Goal: Communication & Community: Answer question/provide support

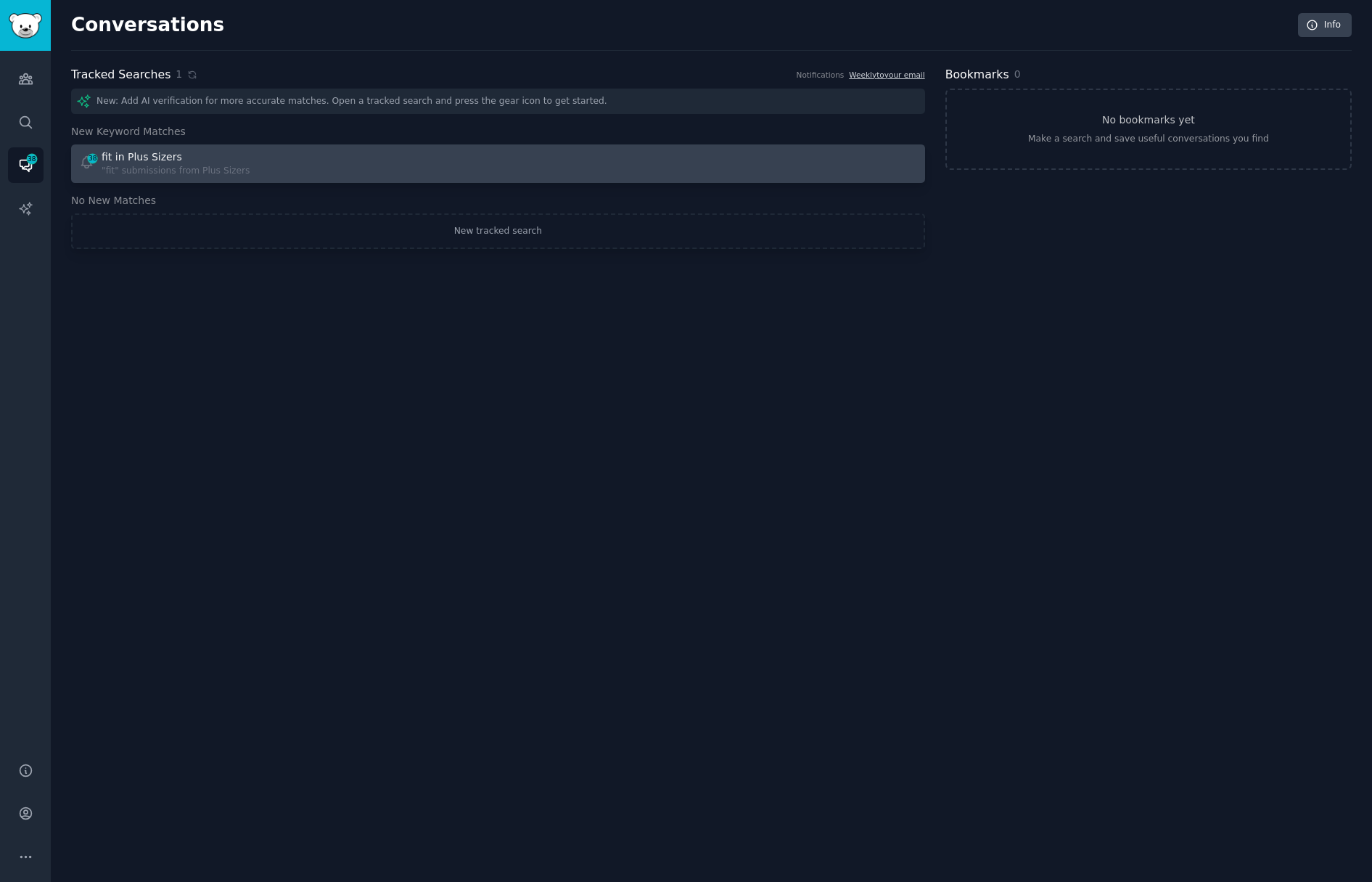
click at [376, 164] on div "38 fit in Plus Sizers "fit" submissions from Plus Sizers" at bounding box center [284, 163] width 410 height 28
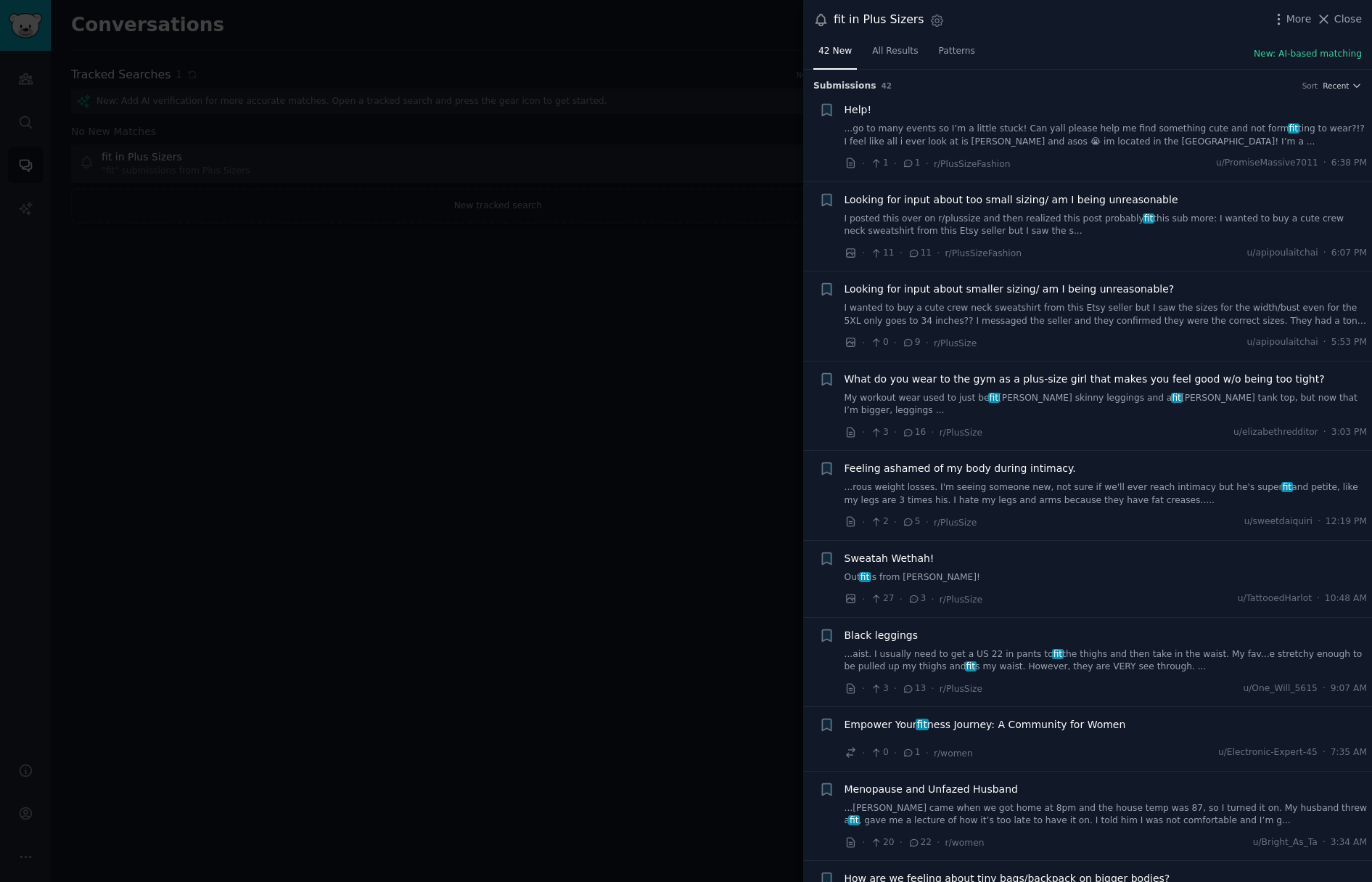
click at [1166, 129] on link "...go to many events so I’m a little stuck! Can yall please help me find someth…" at bounding box center [1106, 135] width 523 height 25
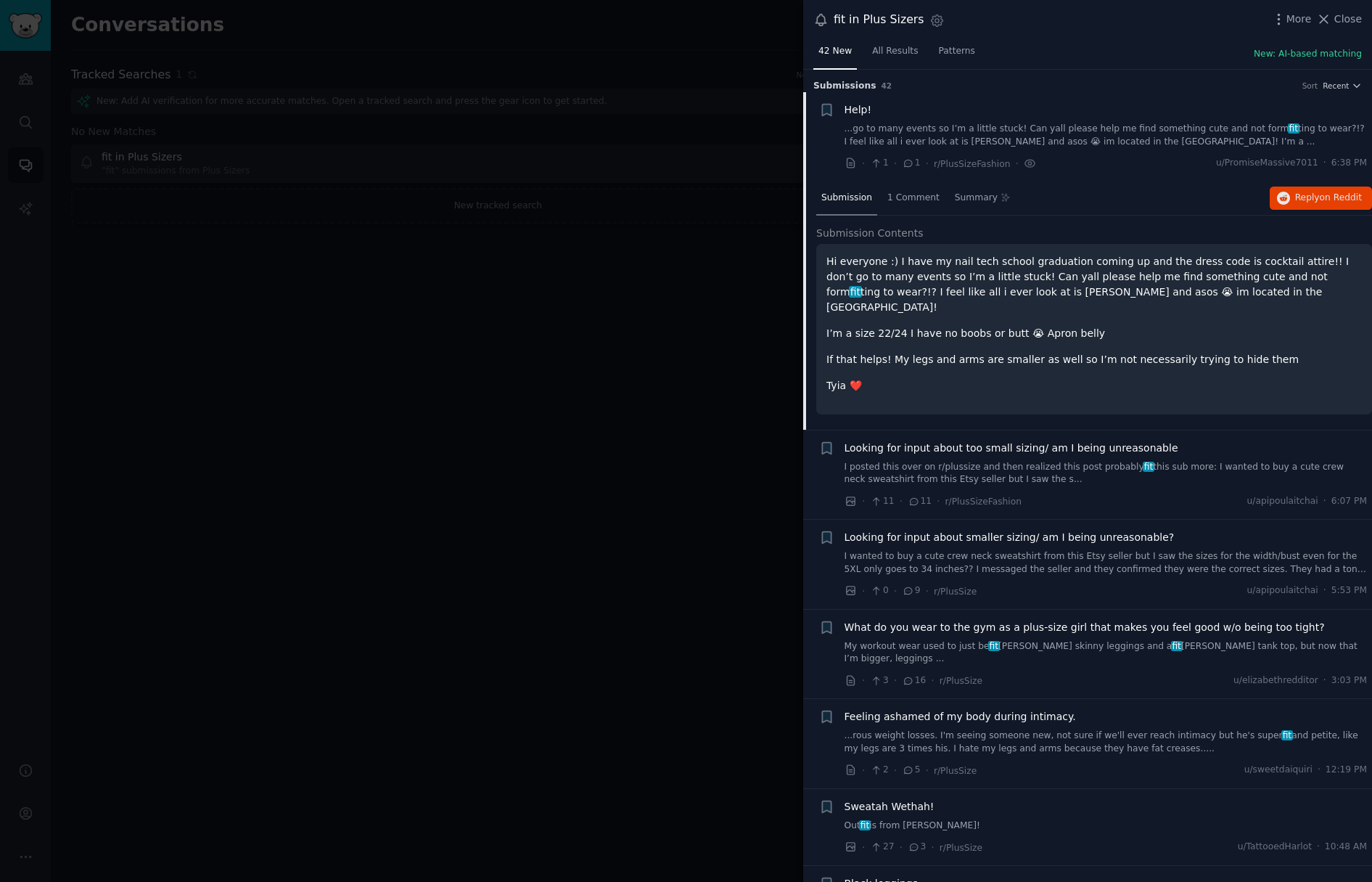
scroll to position [22, 0]
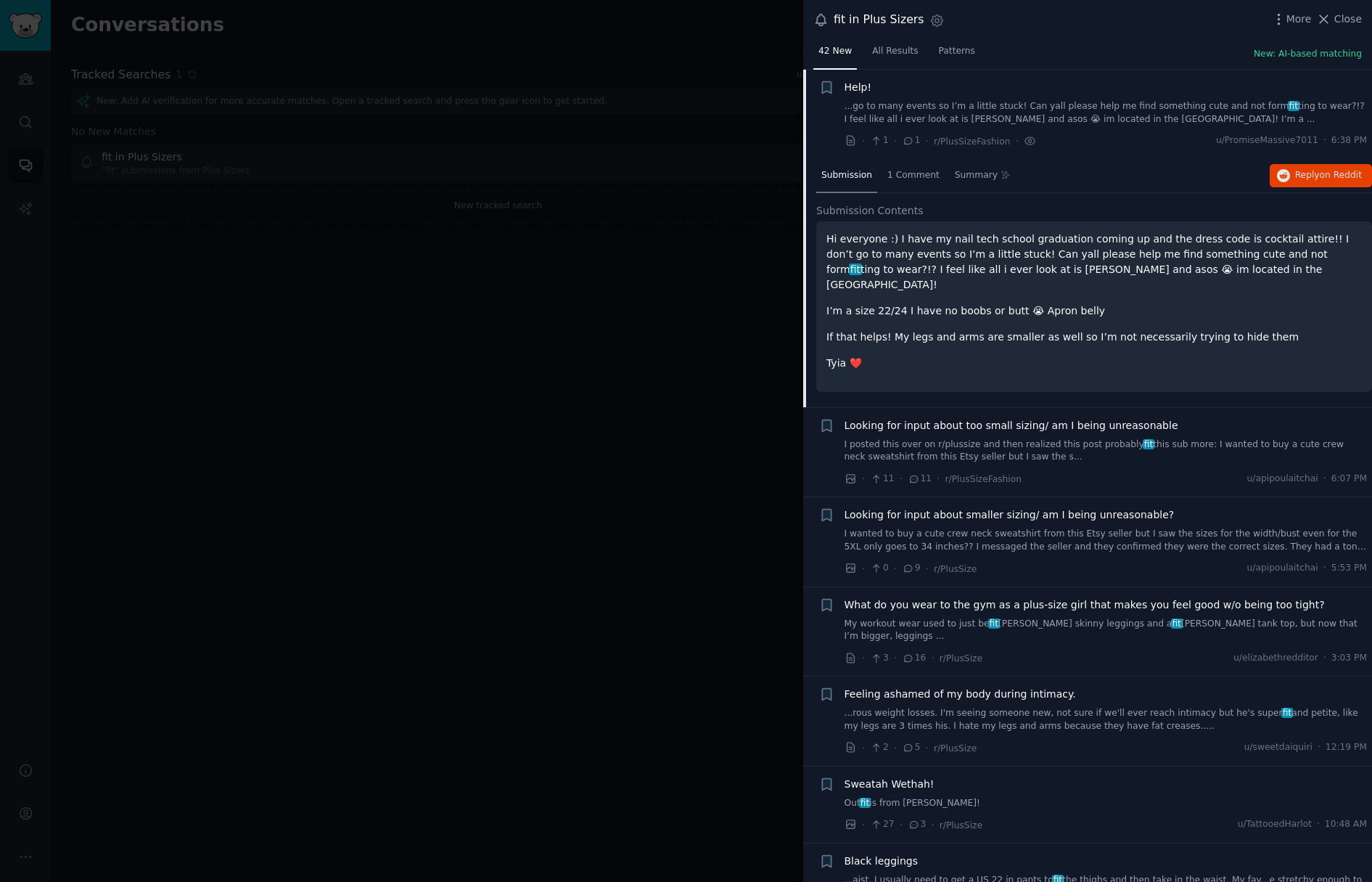
click at [649, 237] on div at bounding box center [686, 441] width 1372 height 882
